Goal: Transaction & Acquisition: Purchase product/service

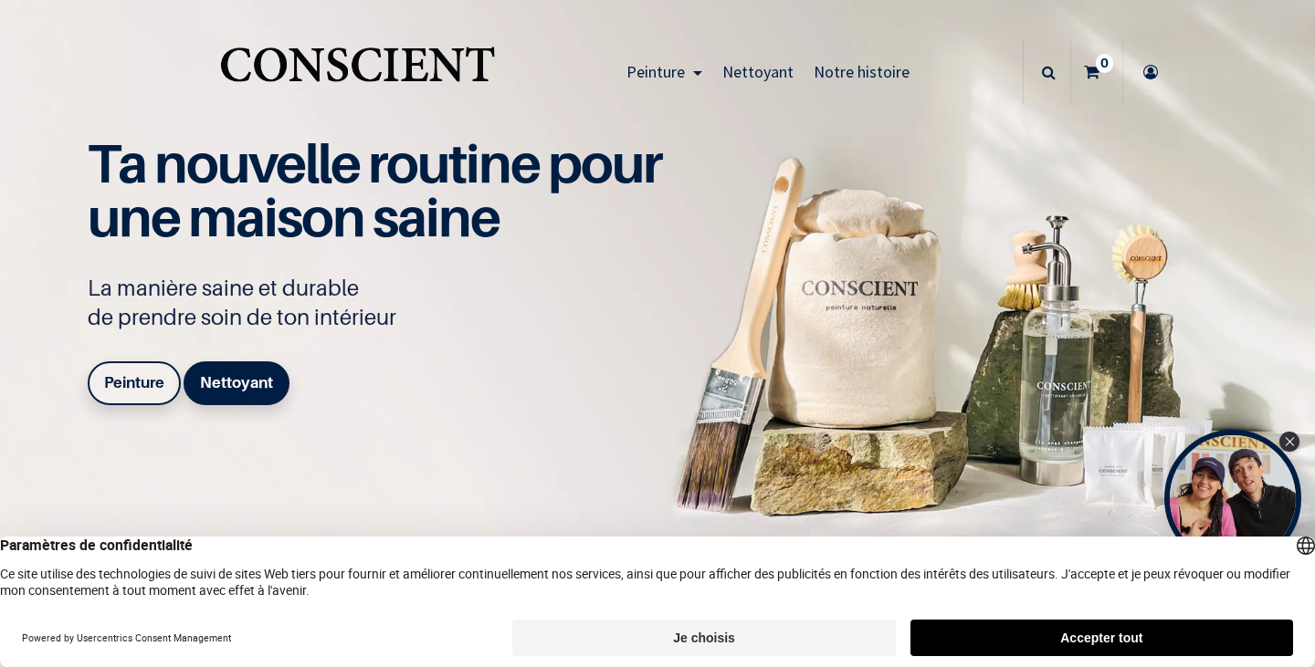
click at [319, 343] on div "Ta nouvelle routine pour une maison saine La manière saine et durable de prendr…" at bounding box center [384, 275] width 593 height 276
click at [704, 627] on button "Je choisis" at bounding box center [703, 638] width 383 height 37
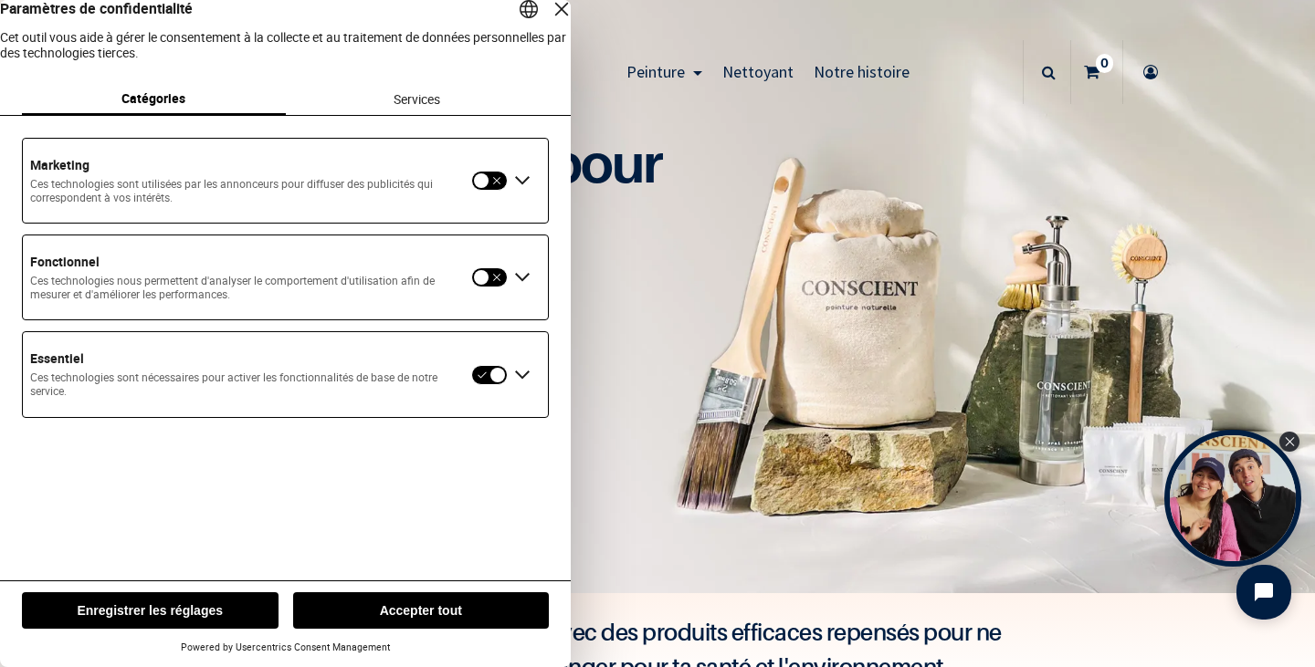
click at [486, 191] on button "button" at bounding box center [489, 181] width 37 height 20
click at [489, 288] on button "button" at bounding box center [489, 277] width 37 height 20
click at [199, 598] on button "Enregistrer les réglages" at bounding box center [150, 611] width 257 height 37
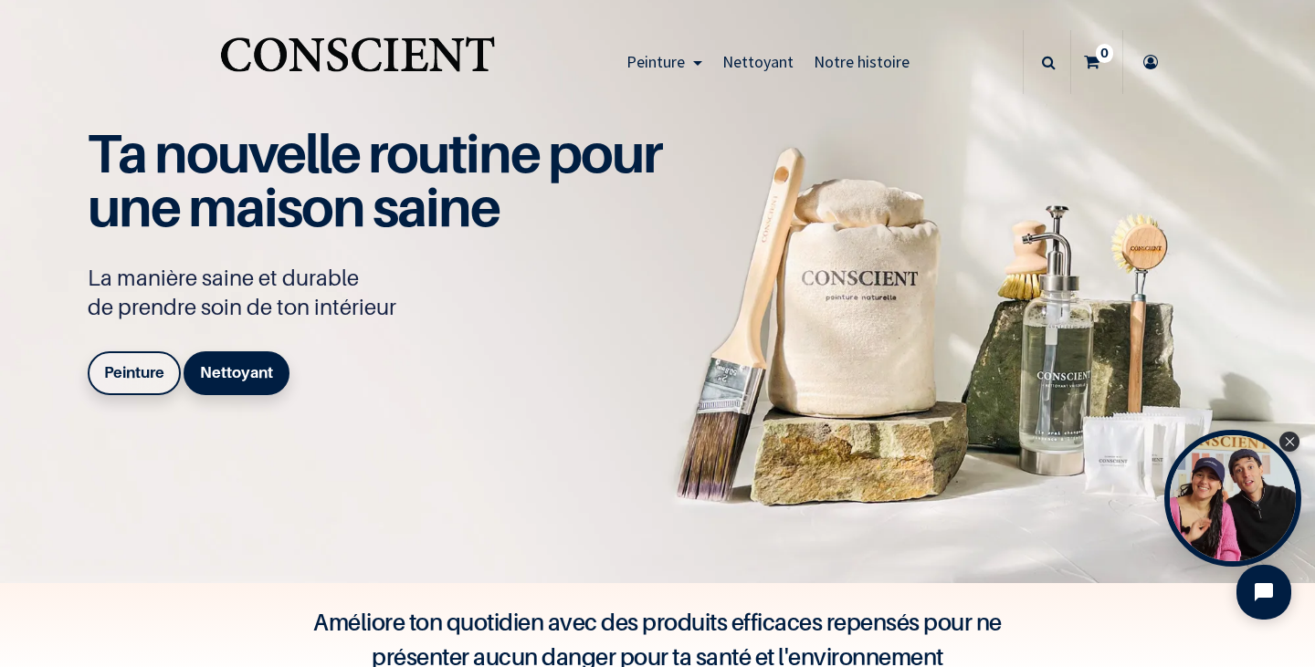
scroll to position [11, 0]
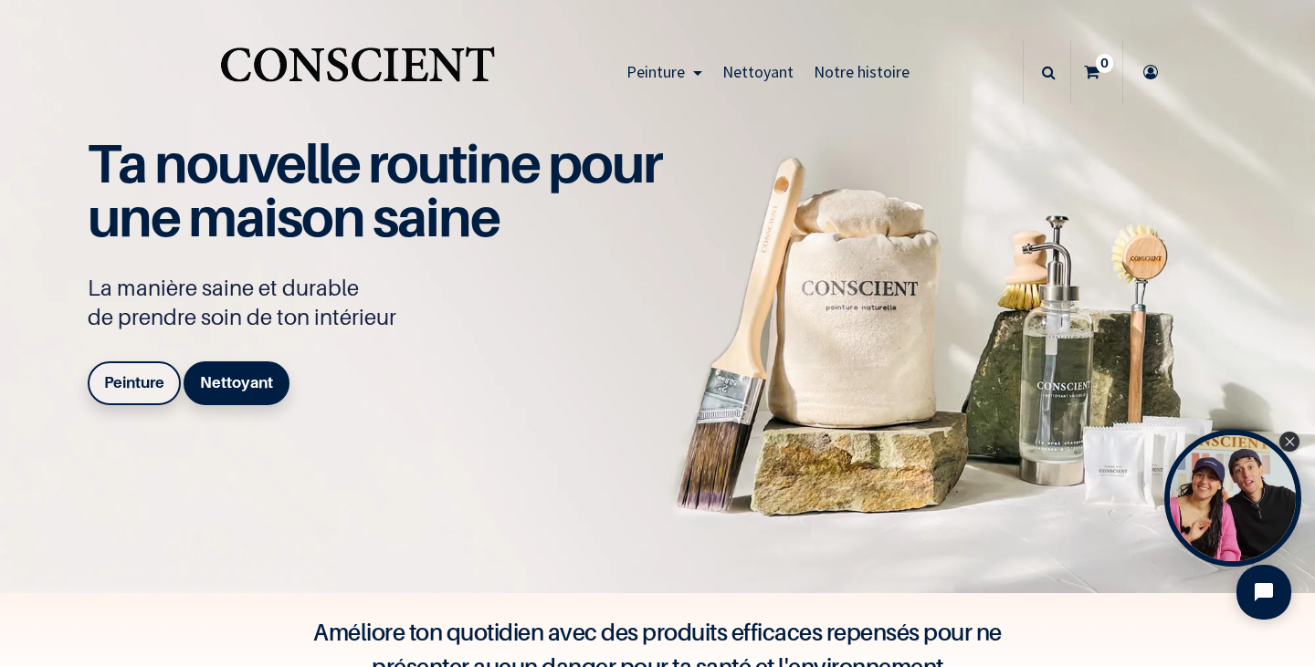
click at [117, 376] on b "Peinture" at bounding box center [134, 382] width 60 height 18
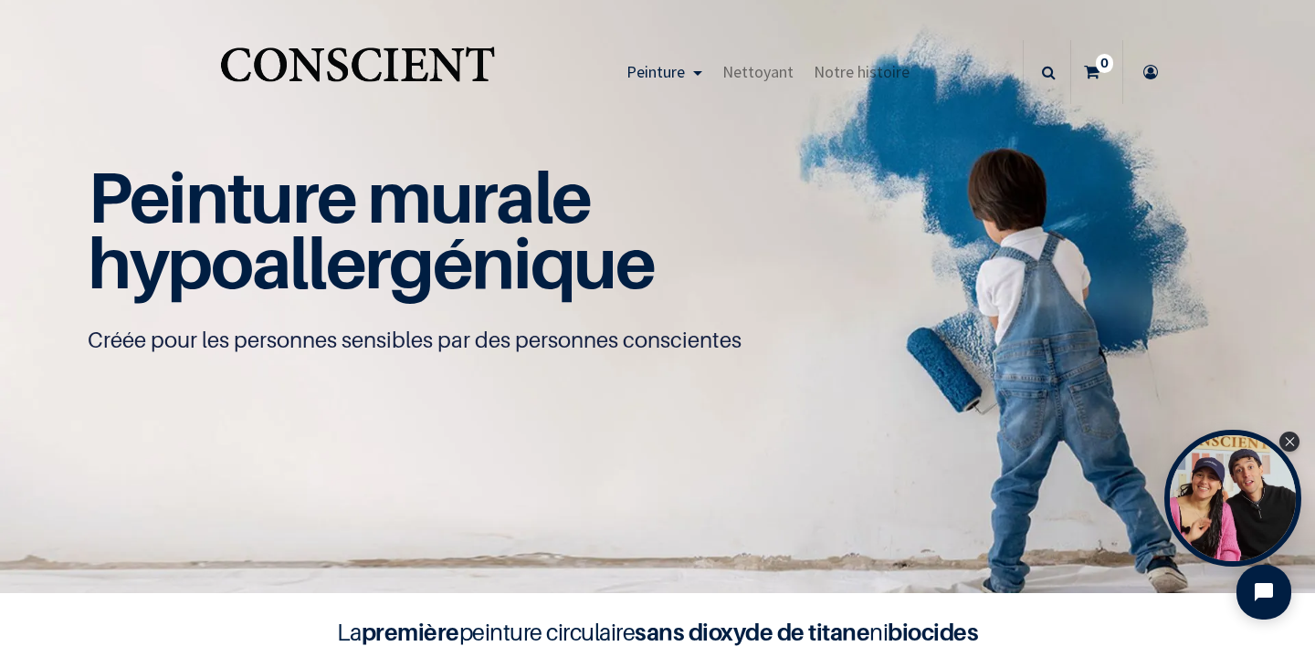
scroll to position [1, 0]
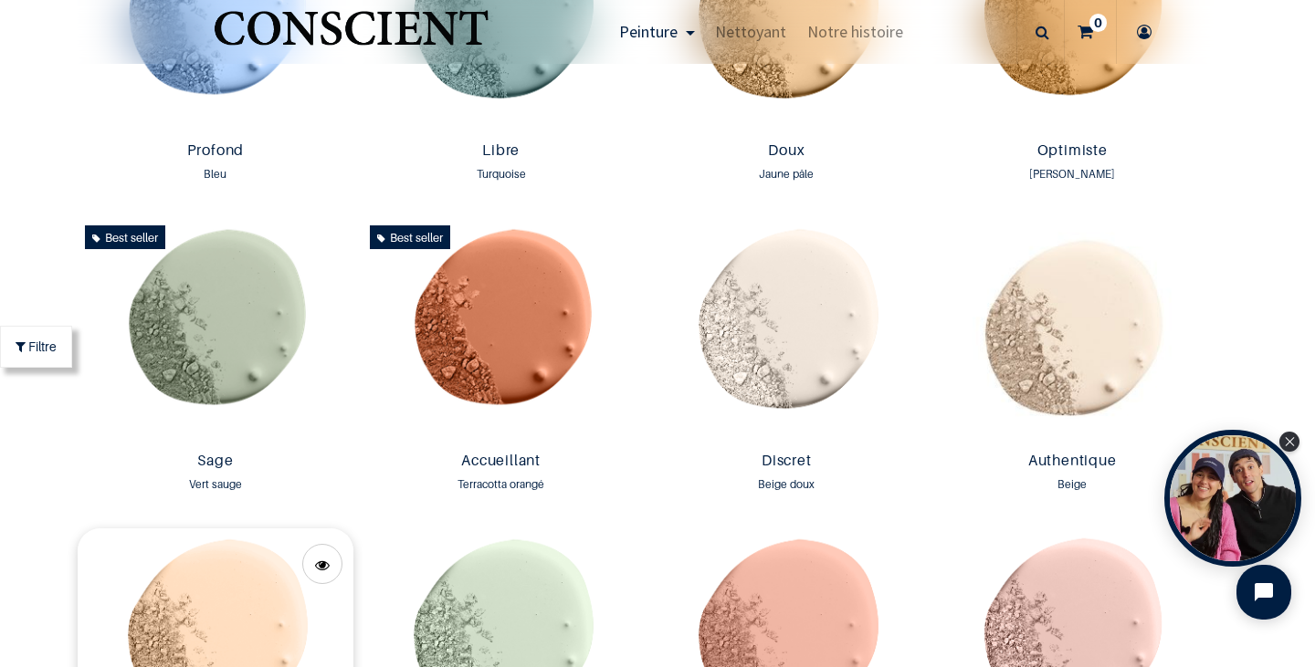
scroll to position [1410, 0]
click at [1055, 312] on img at bounding box center [1072, 332] width 277 height 226
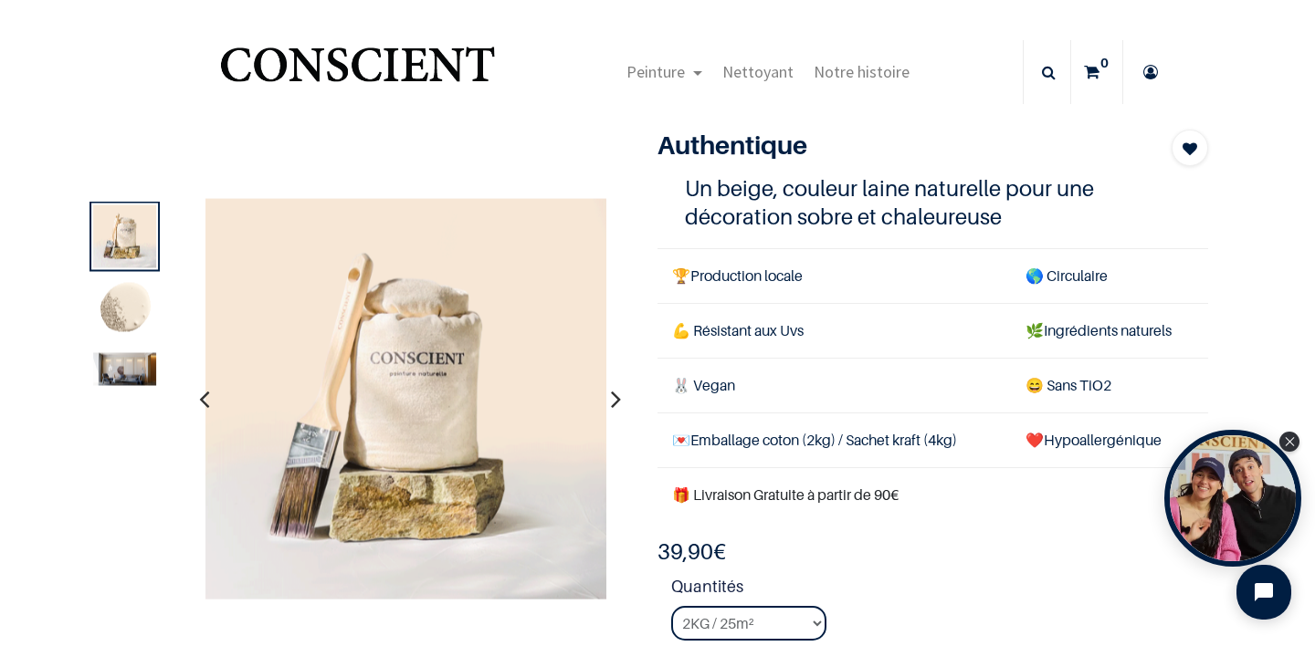
click at [611, 395] on icon "button" at bounding box center [616, 398] width 10 height 49
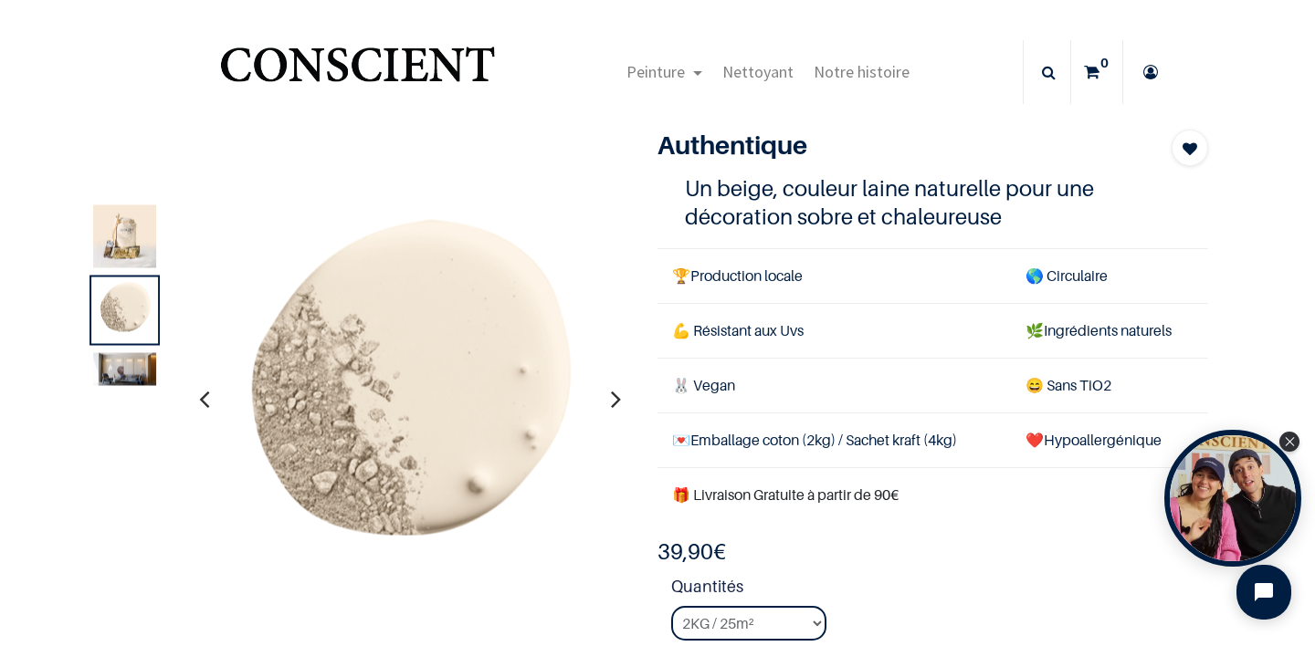
click at [611, 395] on icon "button" at bounding box center [616, 398] width 10 height 49
